Goal: Transaction & Acquisition: Purchase product/service

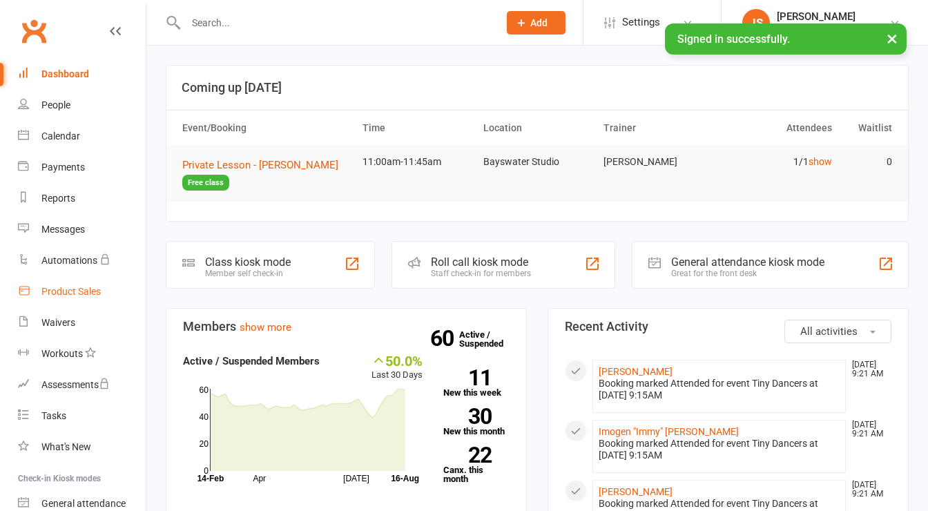
click at [84, 292] on div "Product Sales" at bounding box center [70, 291] width 59 height 11
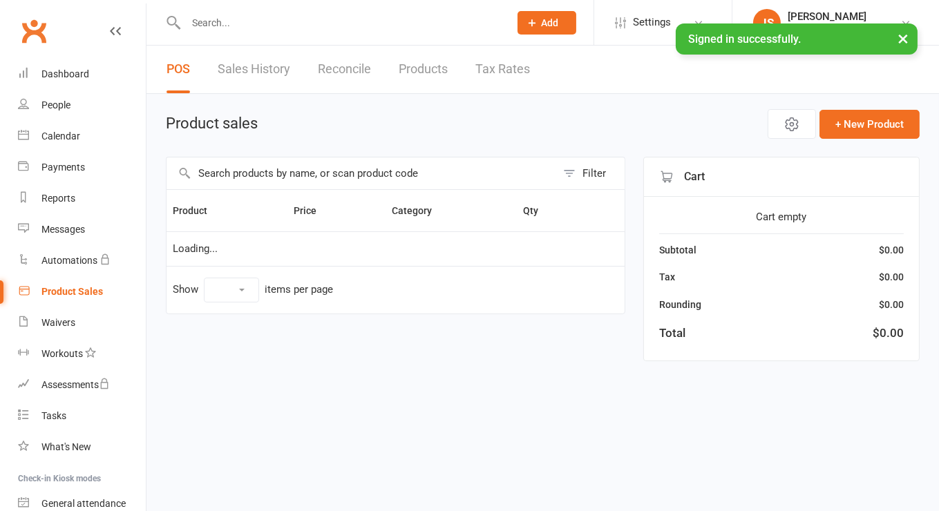
select select "50"
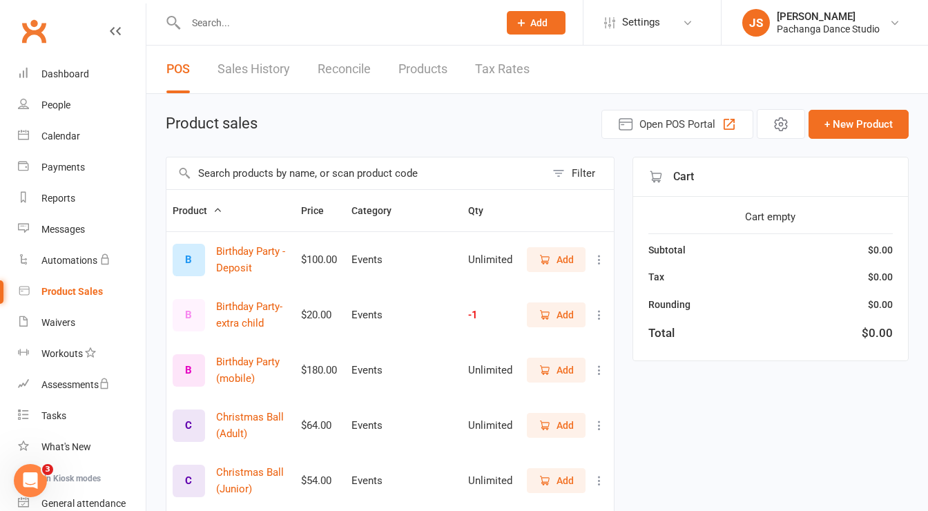
click at [285, 160] on input "text" at bounding box center [355, 173] width 379 height 32
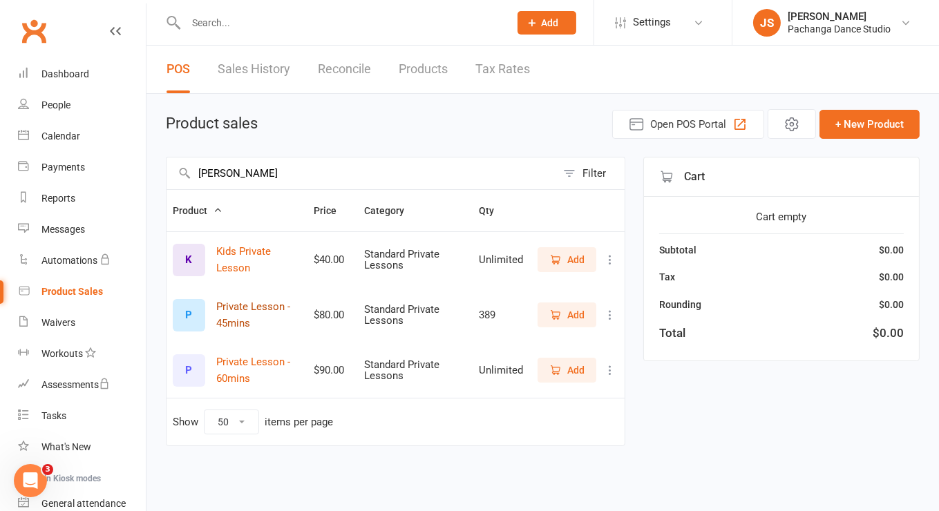
type input "priva"
click at [260, 306] on button "Private Lesson - 45mins" at bounding box center [258, 314] width 85 height 33
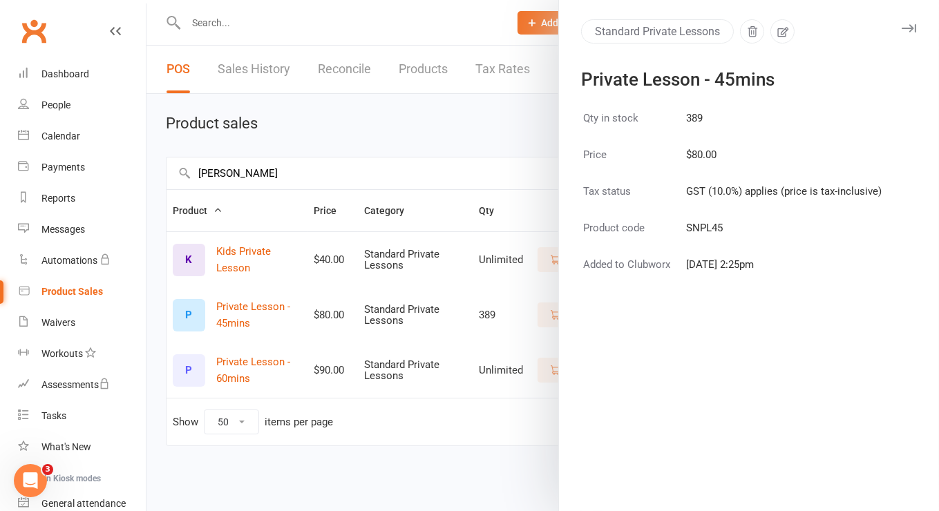
click at [393, 305] on div at bounding box center [542, 255] width 792 height 511
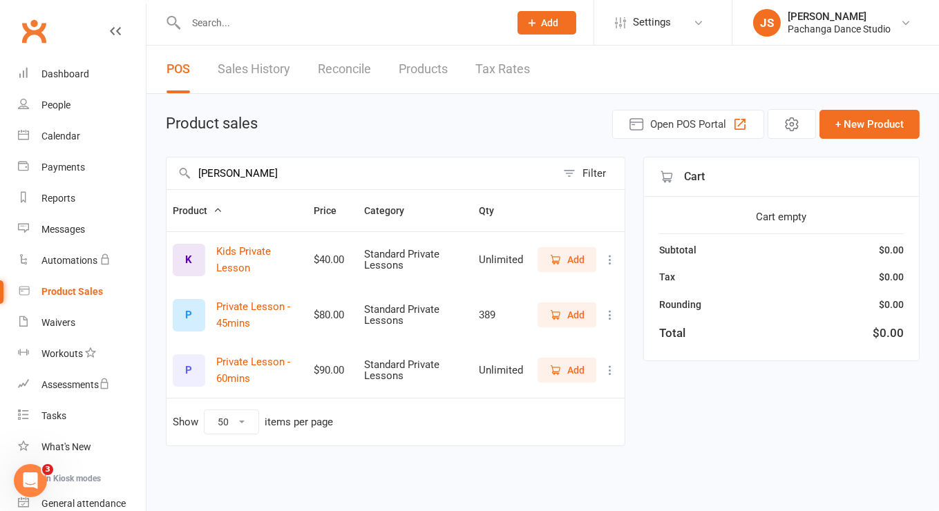
click at [586, 306] on button "Add" at bounding box center [566, 315] width 59 height 25
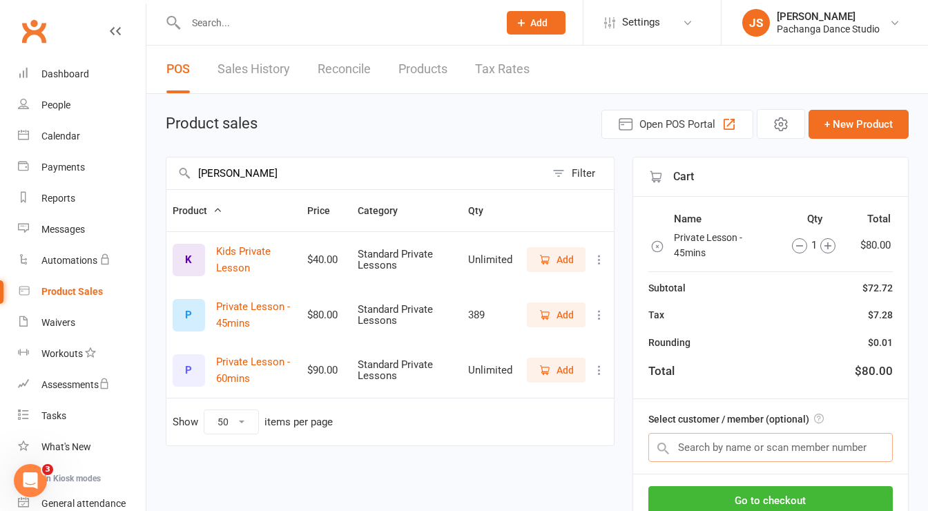
click at [734, 442] on input "text" at bounding box center [771, 447] width 245 height 29
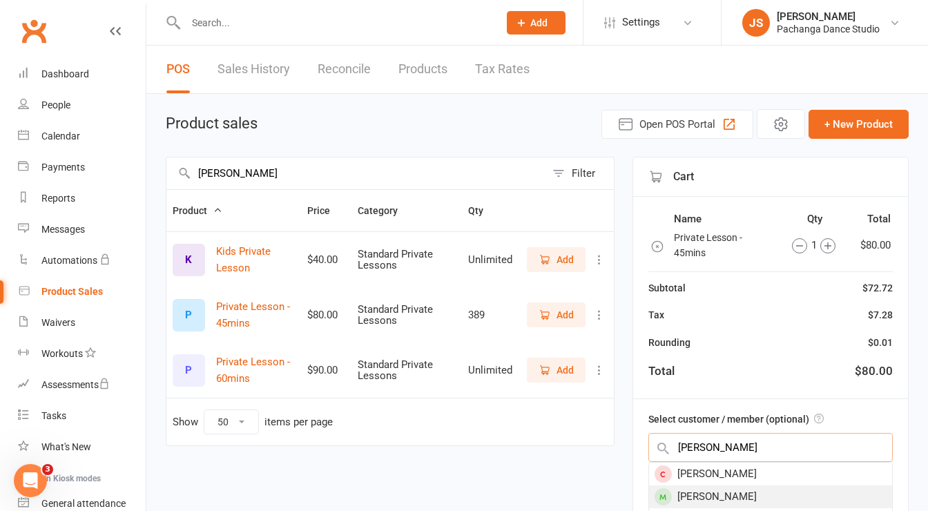
type input "john"
click at [722, 490] on div "John Hodgson" at bounding box center [770, 497] width 243 height 23
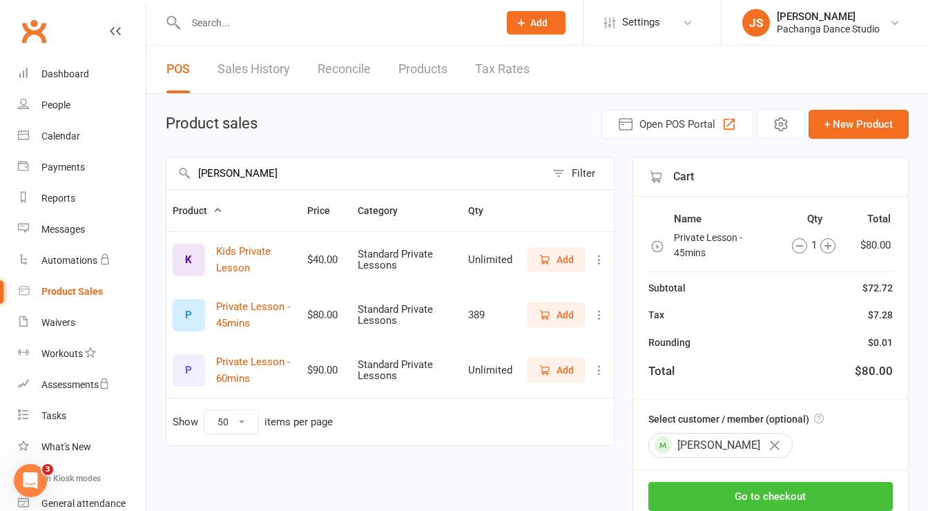
click at [734, 490] on button "Go to checkout" at bounding box center [771, 496] width 245 height 29
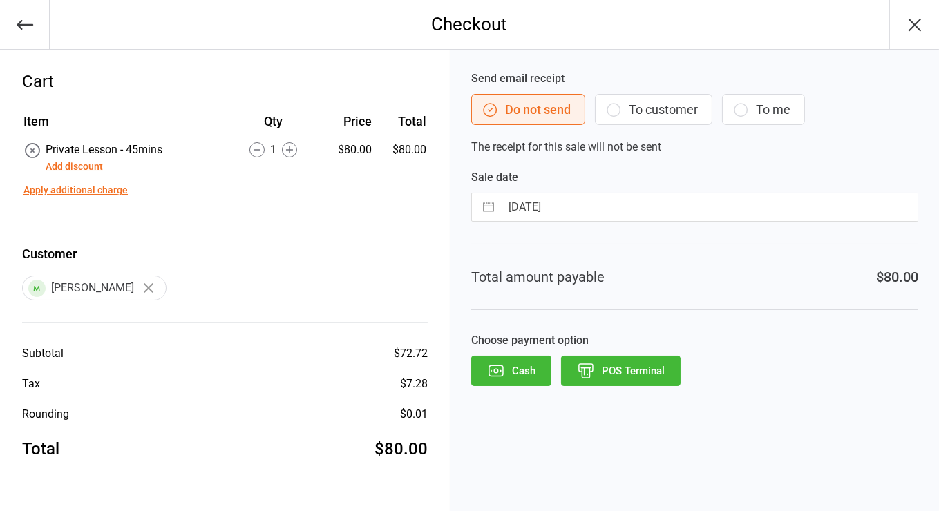
click at [77, 168] on button "Add discount" at bounding box center [74, 167] width 57 height 15
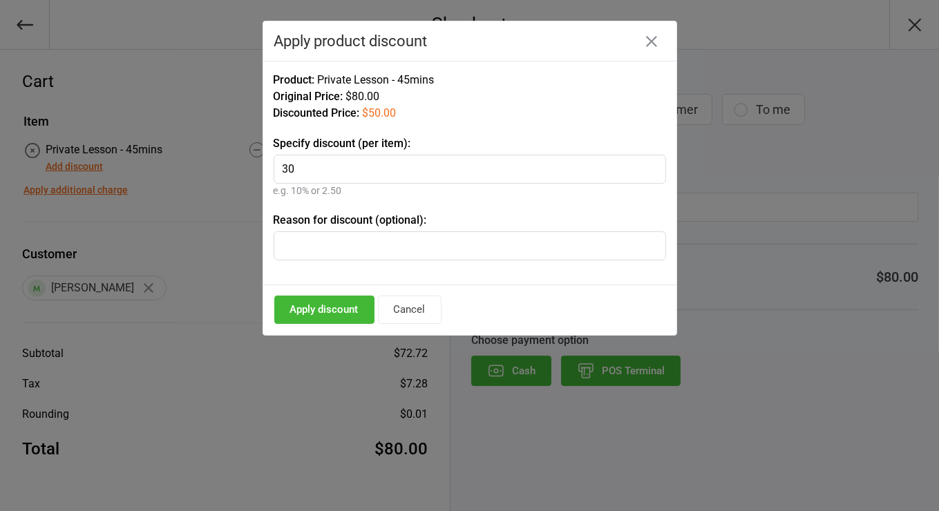
type input "30"
click at [337, 238] on input "text" at bounding box center [470, 245] width 392 height 29
type input "30 min lesson"
click at [312, 310] on button "Apply discount" at bounding box center [324, 310] width 100 height 28
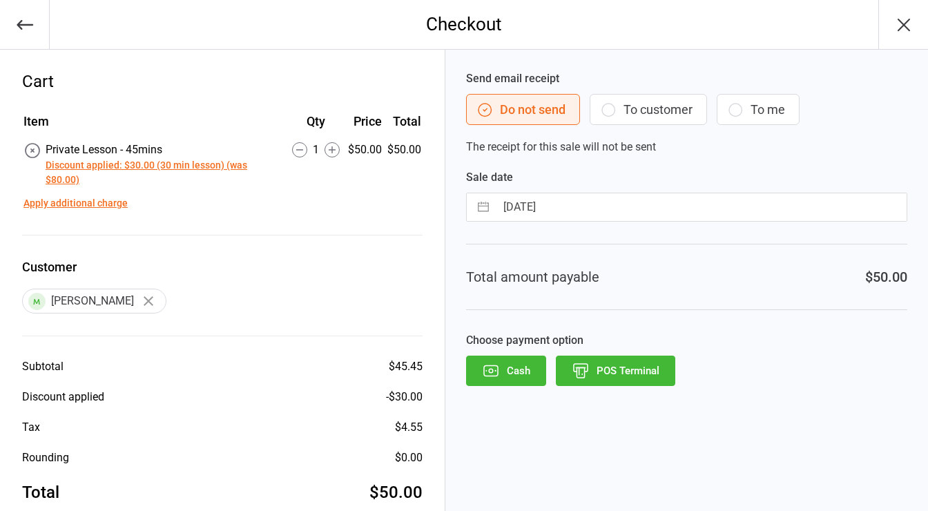
click at [487, 372] on icon "button" at bounding box center [491, 371] width 18 height 18
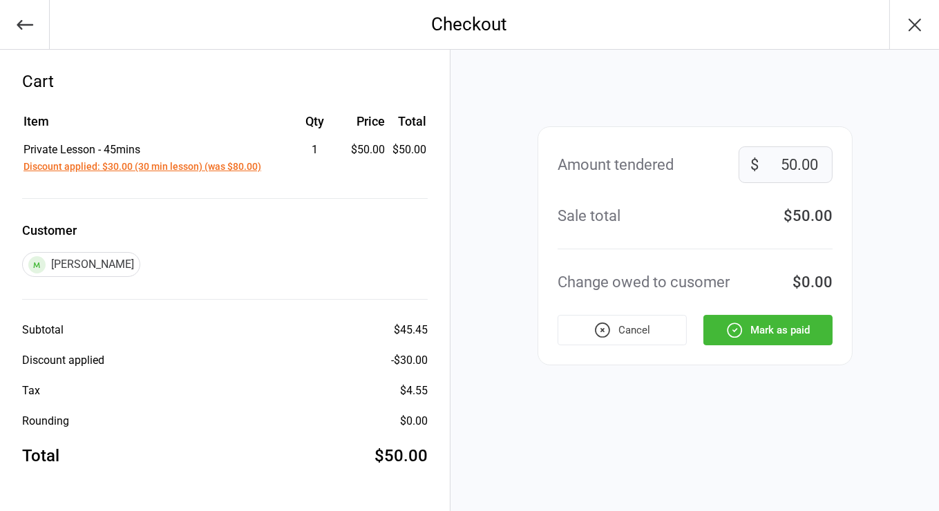
click at [792, 329] on button "Mark as paid" at bounding box center [767, 330] width 129 height 30
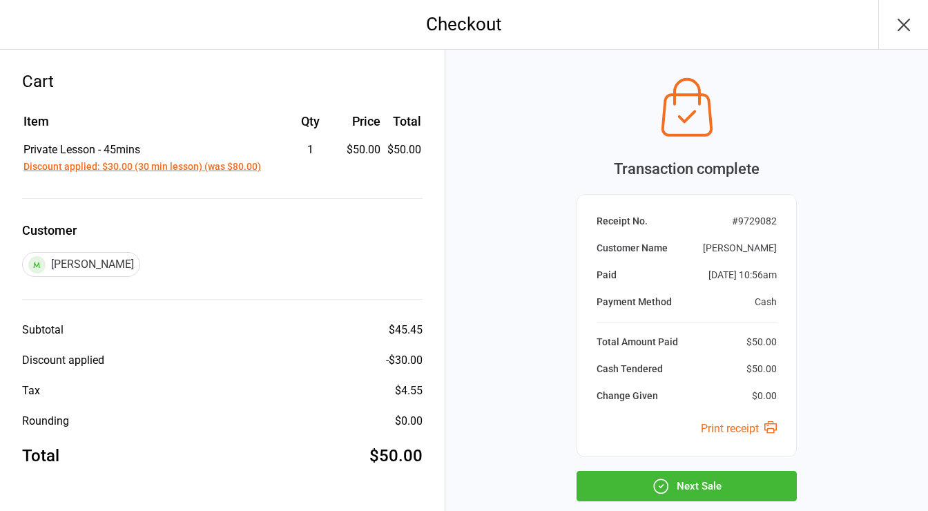
click at [680, 483] on button "Next Sale" at bounding box center [687, 486] width 220 height 30
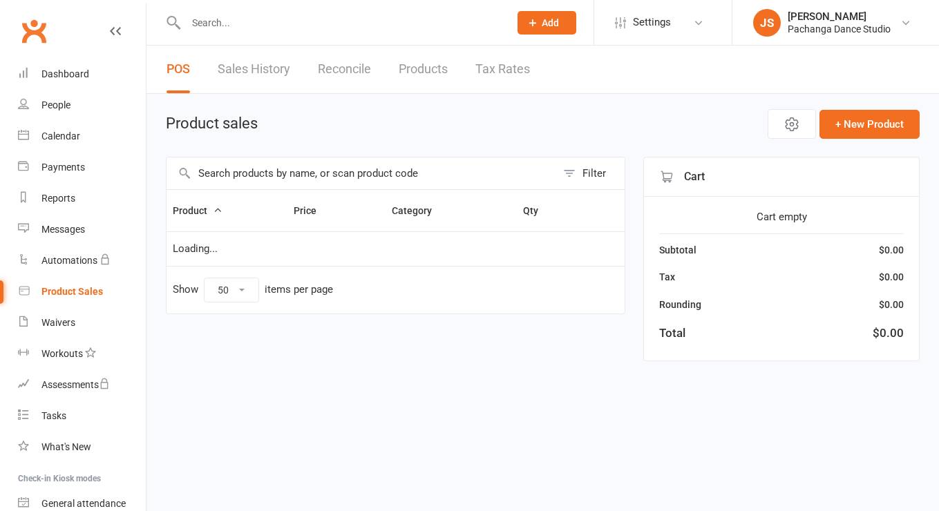
select select "50"
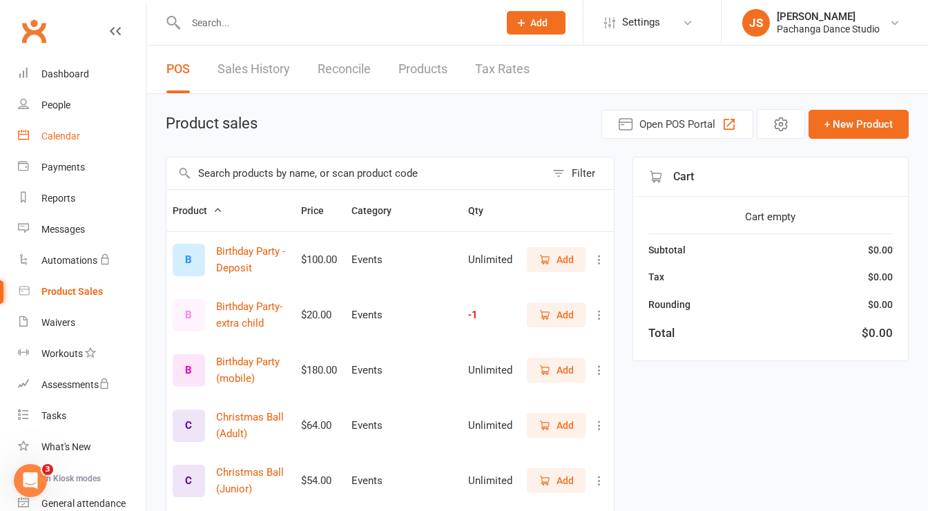
click at [52, 132] on div "Calendar" at bounding box center [60, 136] width 39 height 11
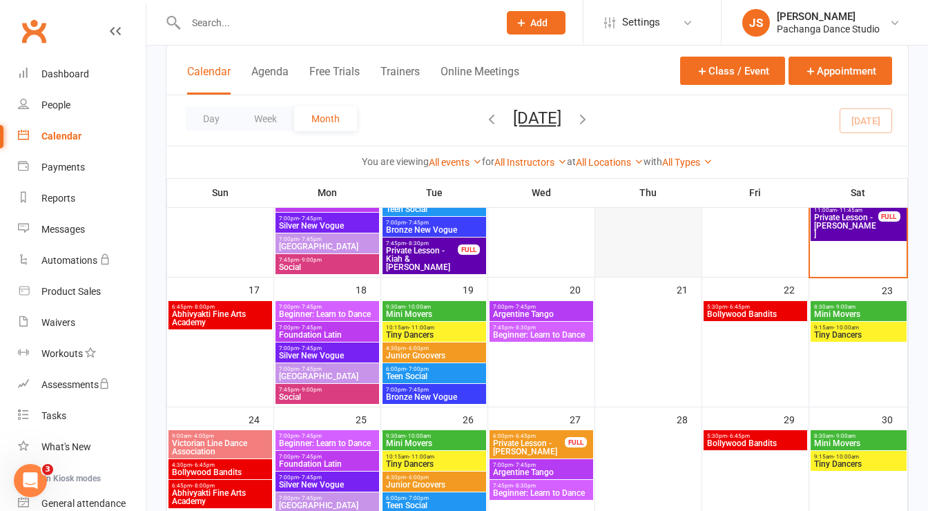
scroll to position [437, 0]
